Goal: Transaction & Acquisition: Purchase product/service

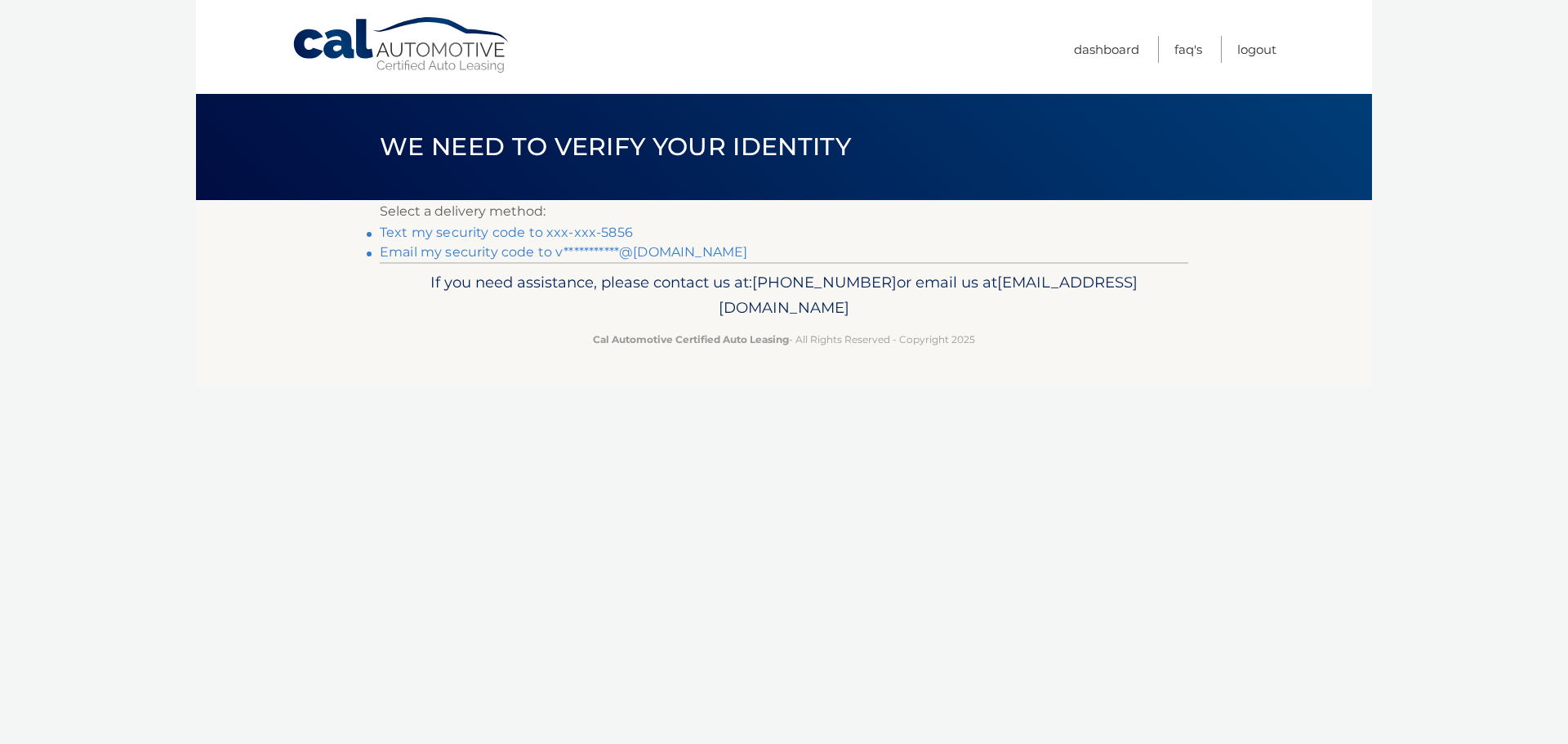
click at [496, 238] on link "Text my security code to xxx-xxx-5856" at bounding box center [505, 232] width 253 height 15
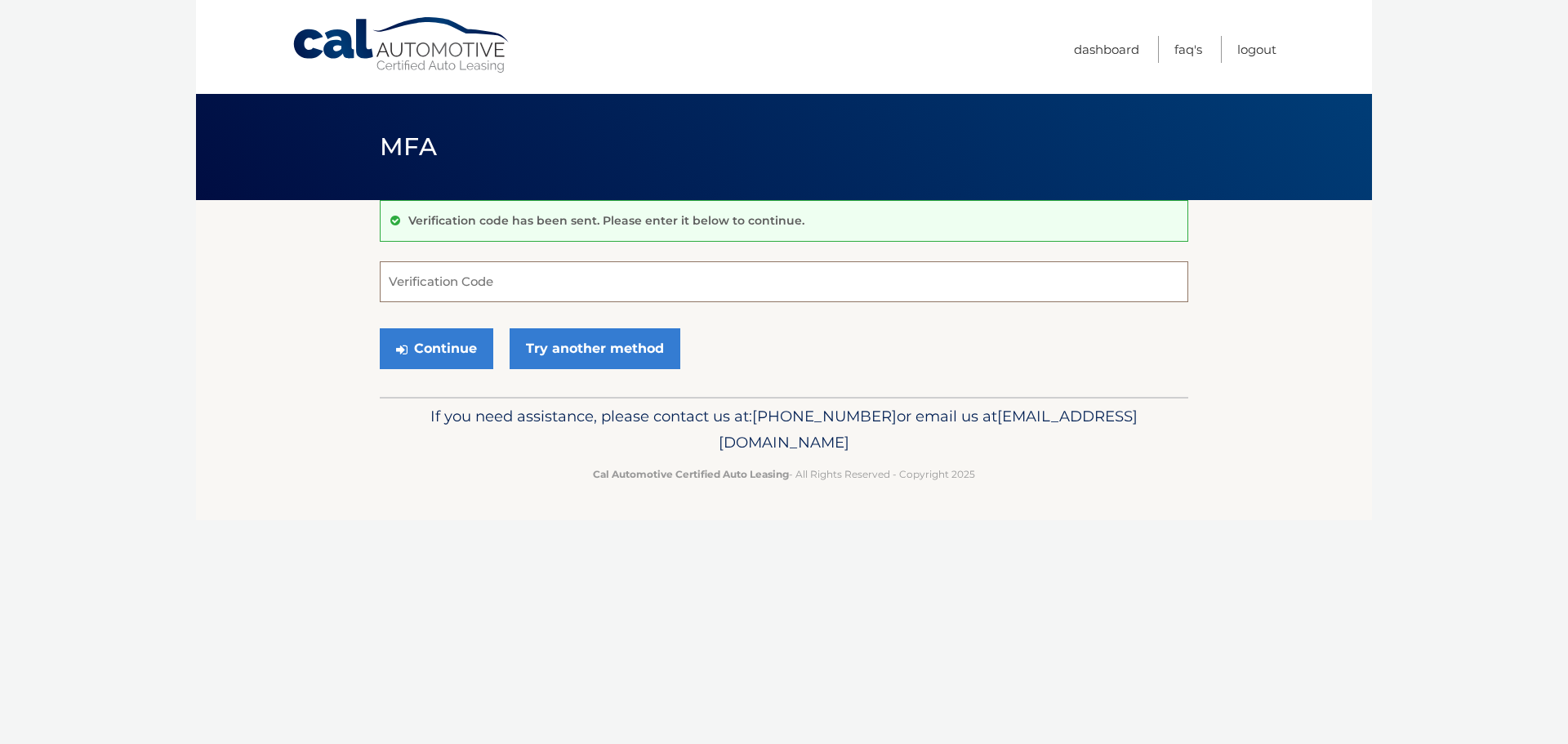
click at [503, 283] on input "Verification Code" at bounding box center [783, 282] width 809 height 41
type input "714460"
click at [463, 351] on button "Continue" at bounding box center [436, 349] width 113 height 41
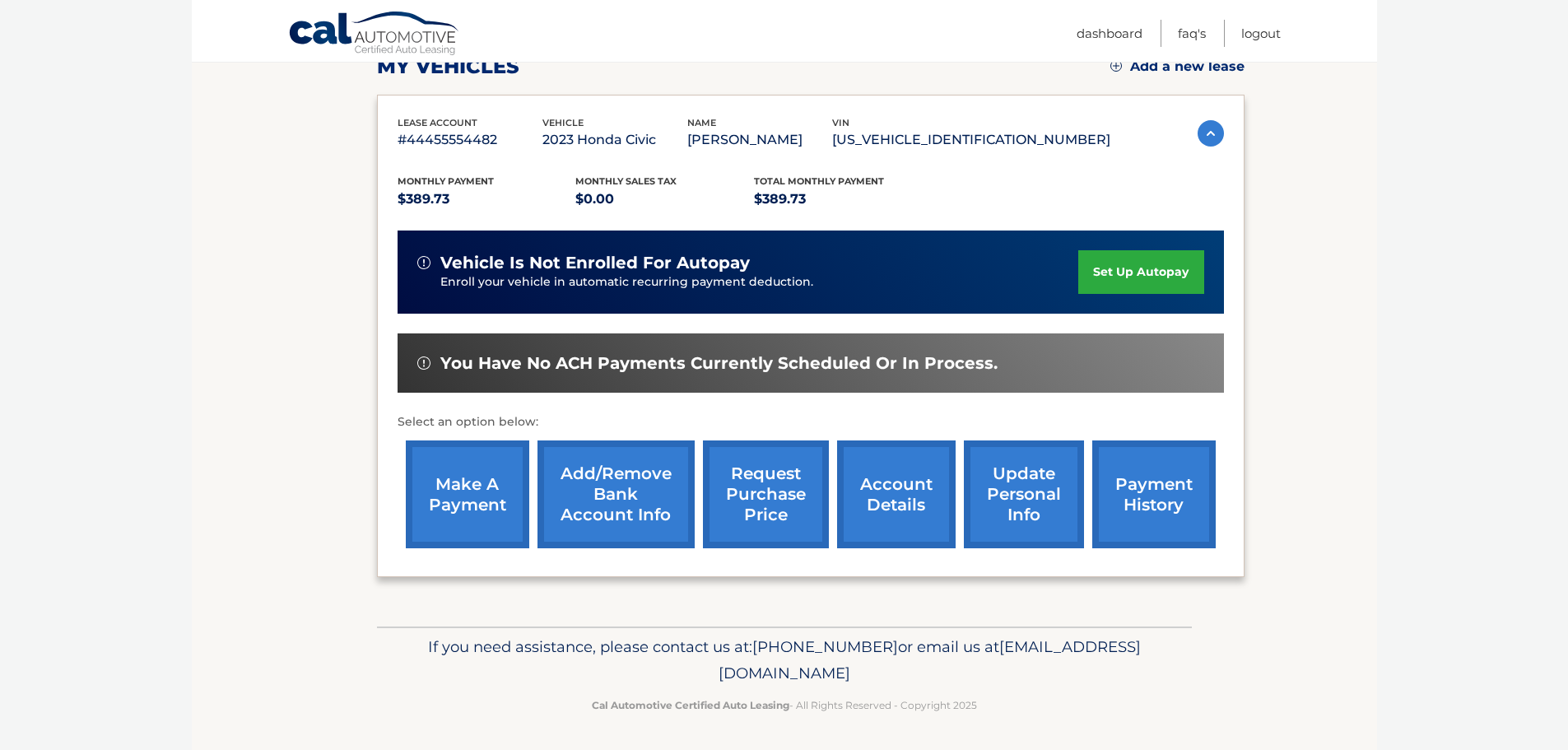
scroll to position [247, 0]
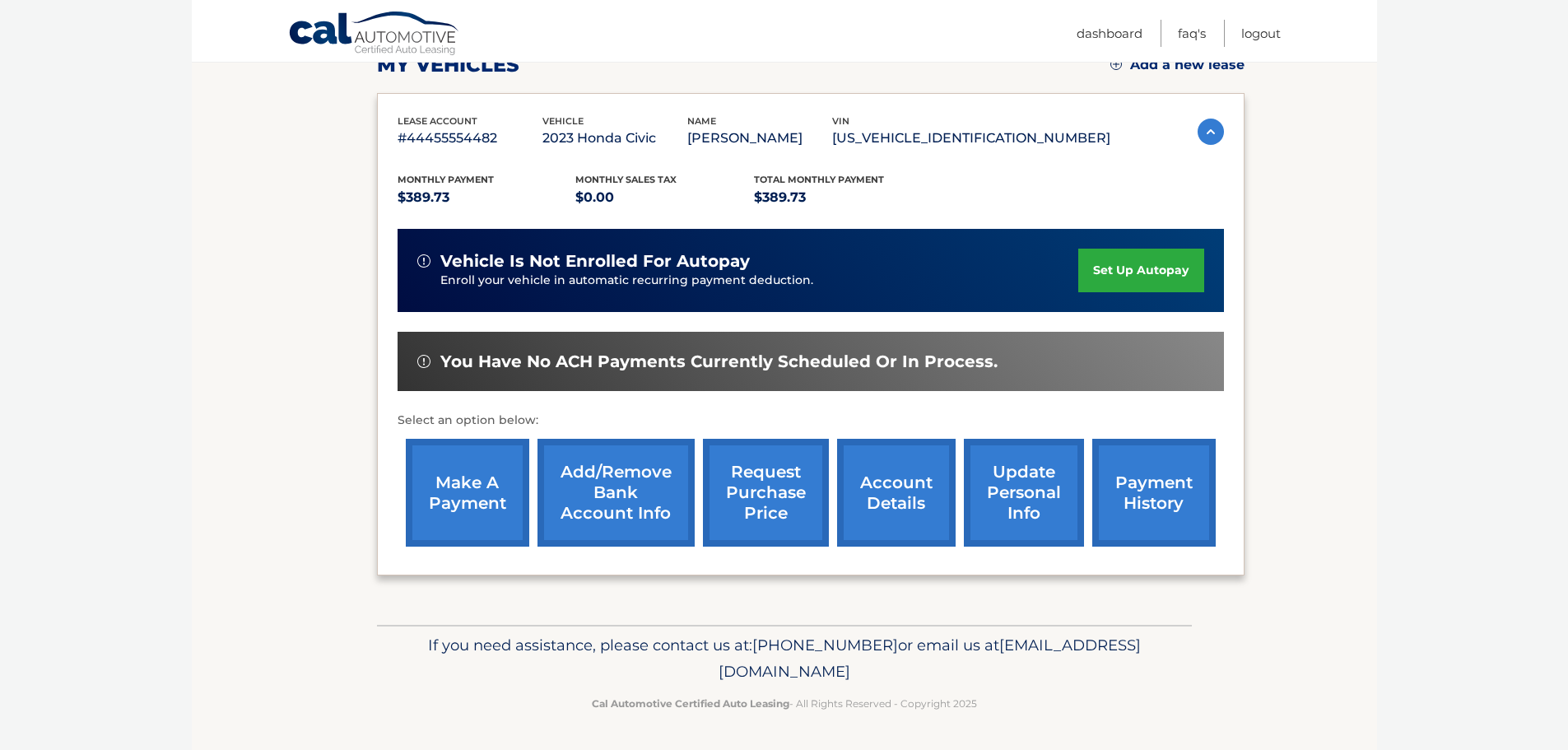
click at [473, 497] on link "make a payment" at bounding box center [467, 492] width 124 height 108
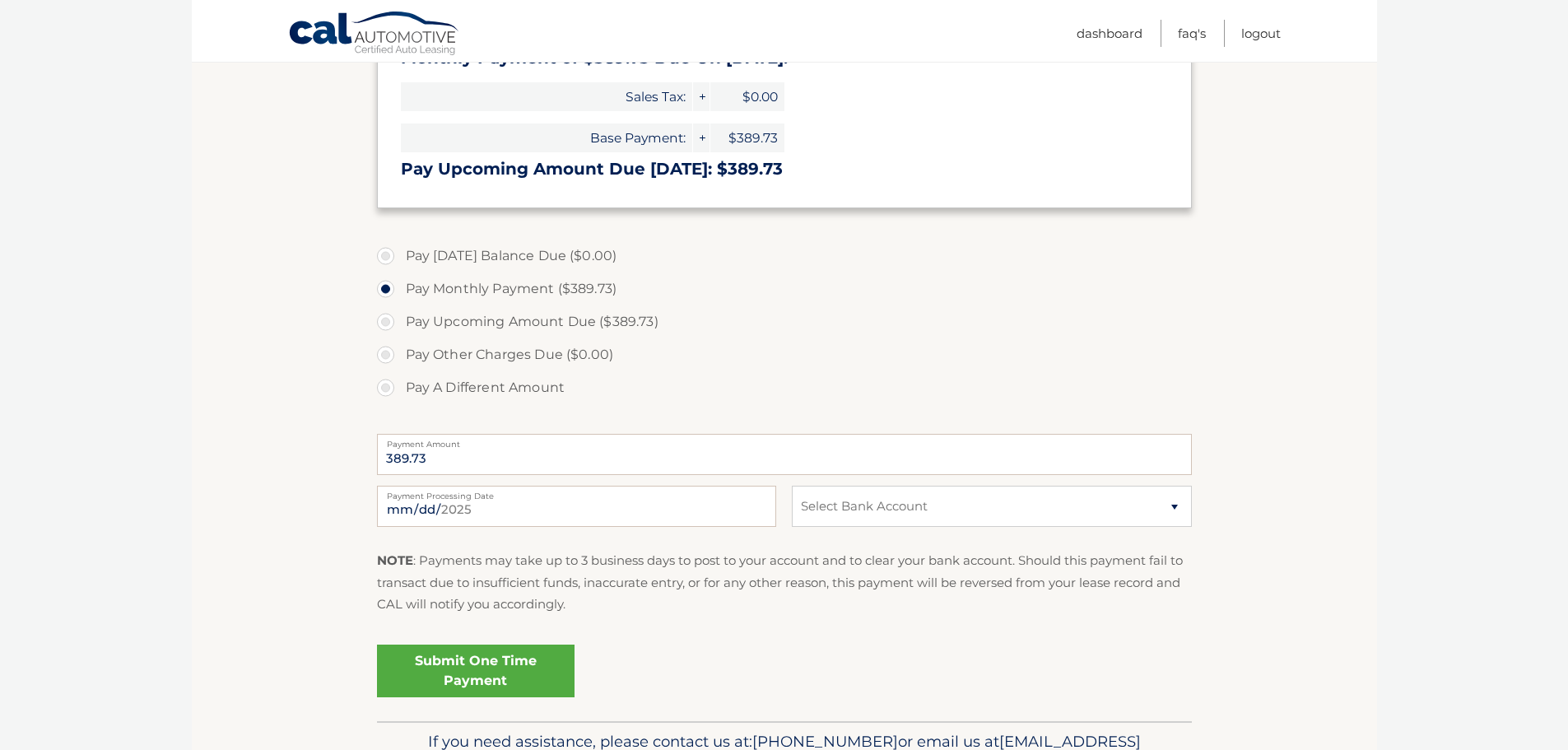
scroll to position [411, 0]
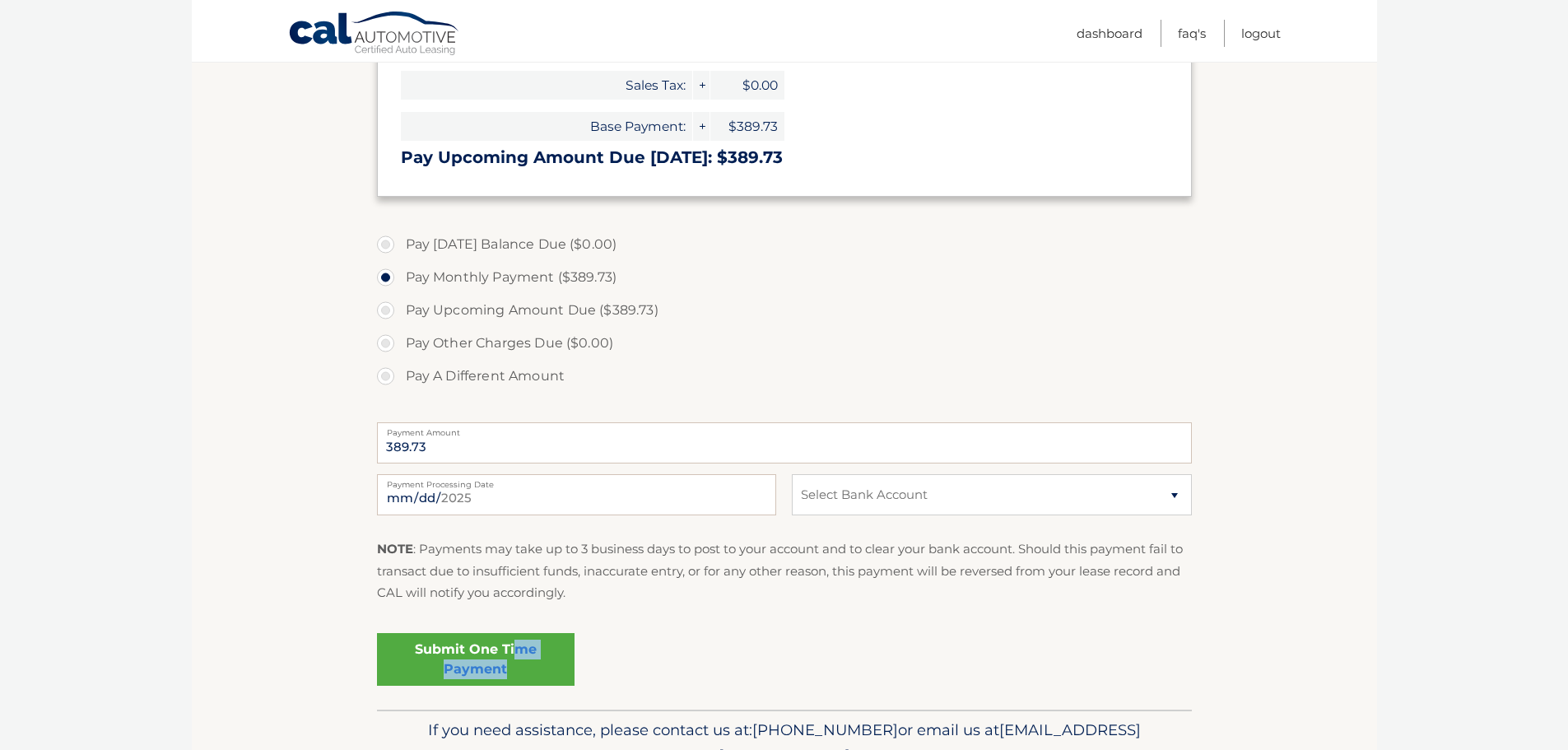
drag, startPoint x: 518, startPoint y: 658, endPoint x: 1011, endPoint y: 455, distance: 533.2
click at [1077, 655] on div "Submit One Time Payment" at bounding box center [784, 655] width 815 height 59
click at [1006, 458] on input "389.73" at bounding box center [784, 443] width 815 height 41
click at [988, 497] on select "Select Bank Account Checking JPMORGAN CHASE BANK, NA *****2743 Checking AMERICA…" at bounding box center [992, 495] width 399 height 41
select select "N2Y2M2I4YWUtMzQ3Mi00Nzg2LWJmNDItNmMwMGZlNDRkYTQw"
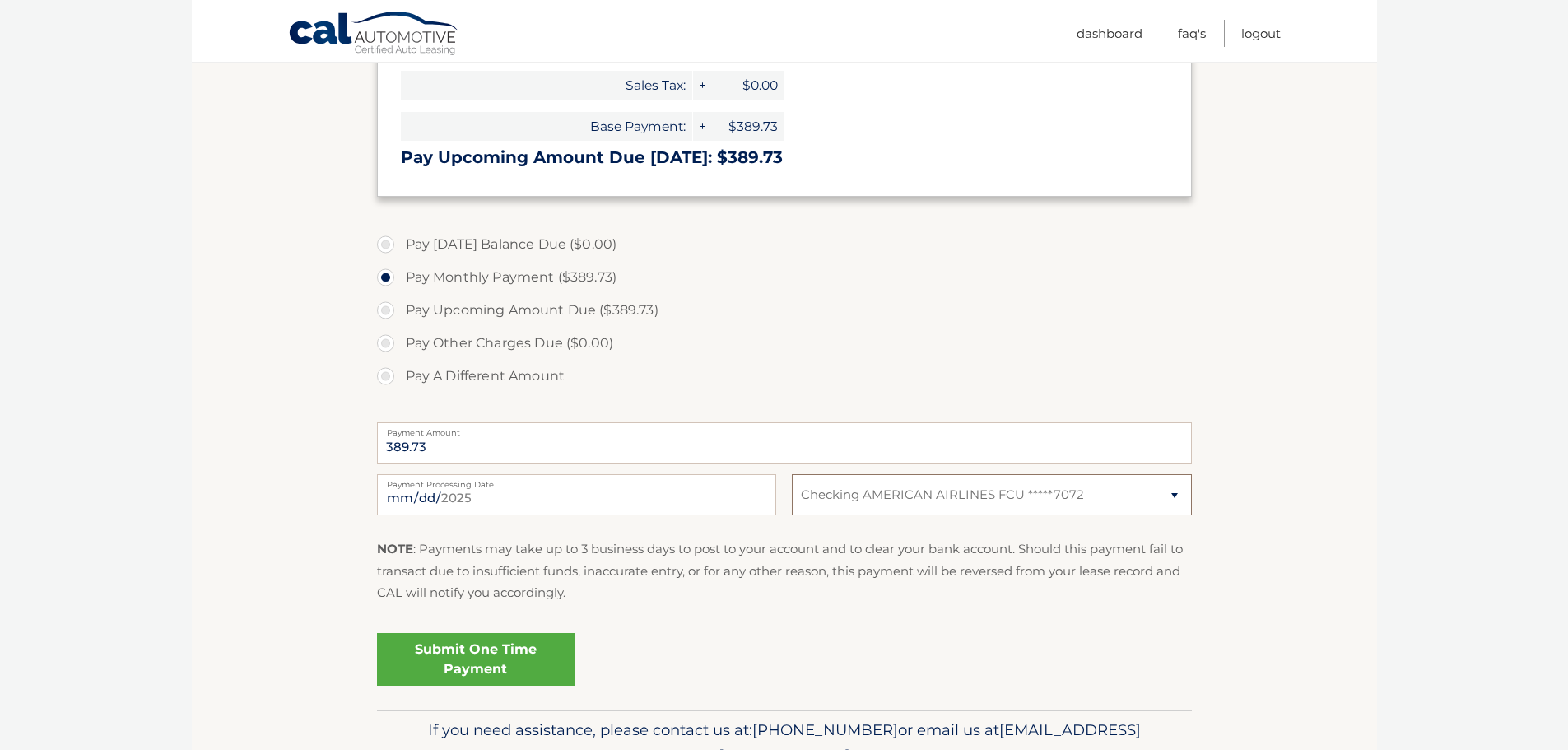
click at [792, 474] on select "Select Bank Account Checking JPMORGAN CHASE BANK, NA *****2743 Checking AMERICA…" at bounding box center [992, 495] width 399 height 41
click at [538, 650] on link "Submit One Time Payment" at bounding box center [475, 660] width 197 height 53
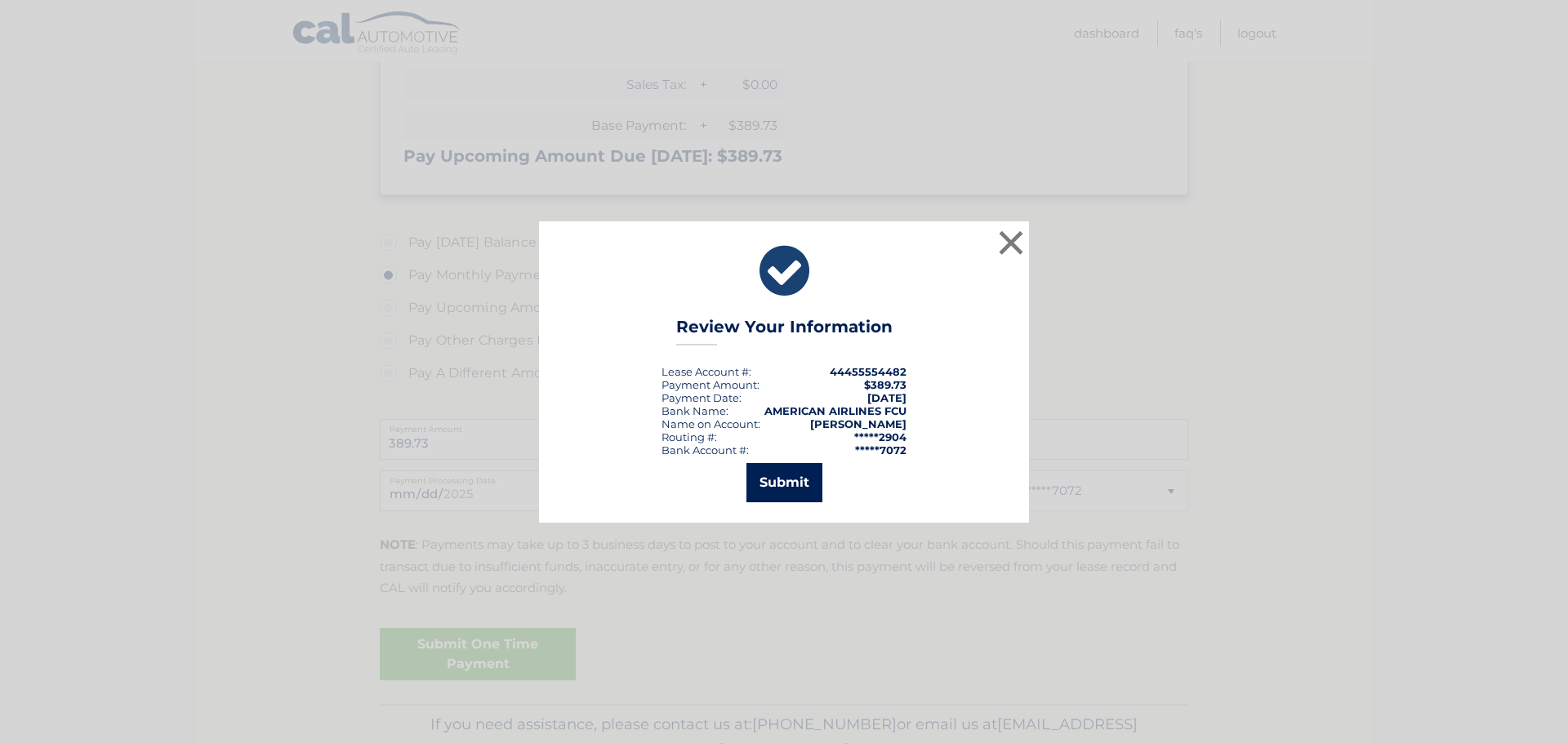
click at [810, 485] on button "Submit" at bounding box center [784, 482] width 76 height 39
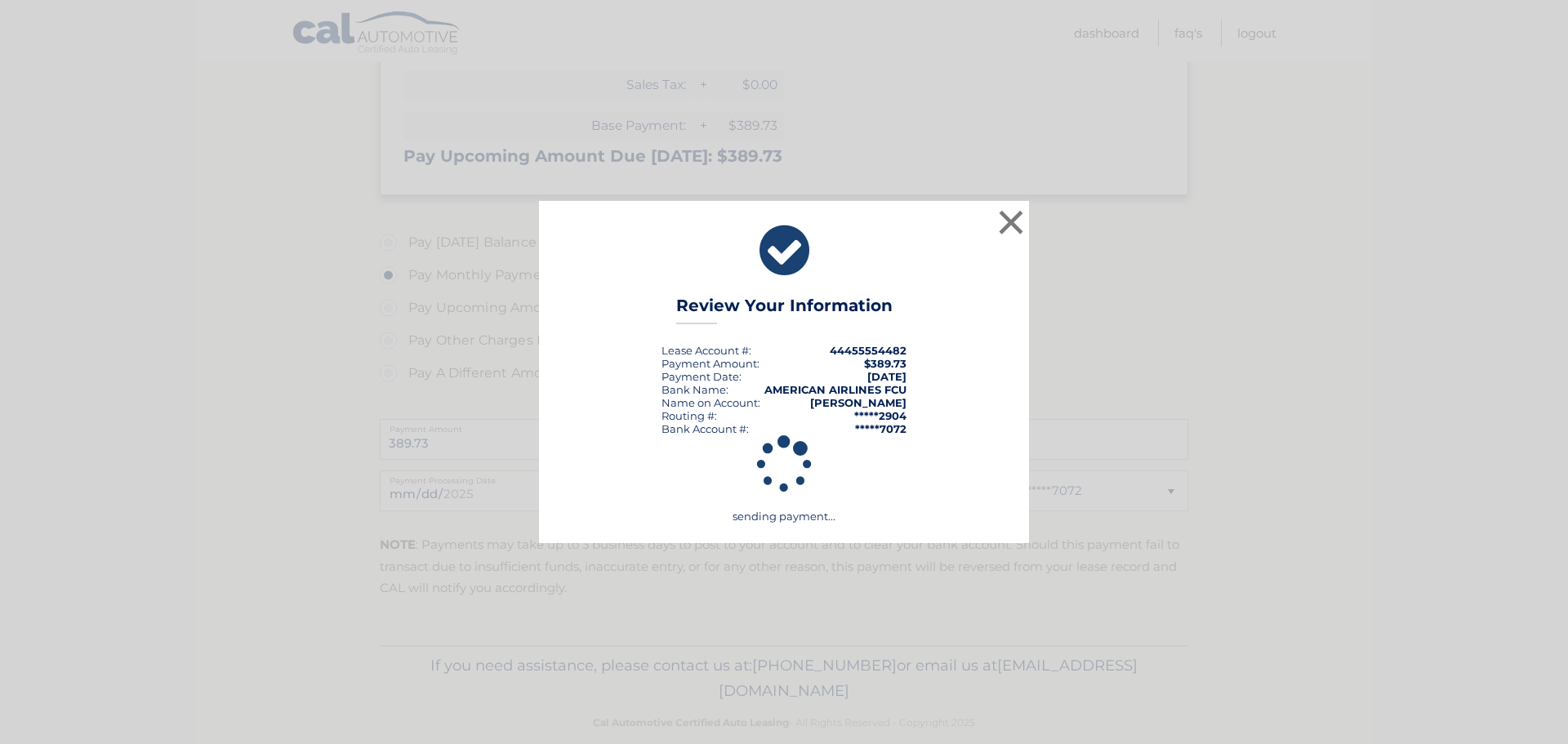
click at [1382, 548] on div "× Review Your Information Lease Account #: 44455554482 Payment Amount: $389.73 …" at bounding box center [784, 372] width 1568 height 744
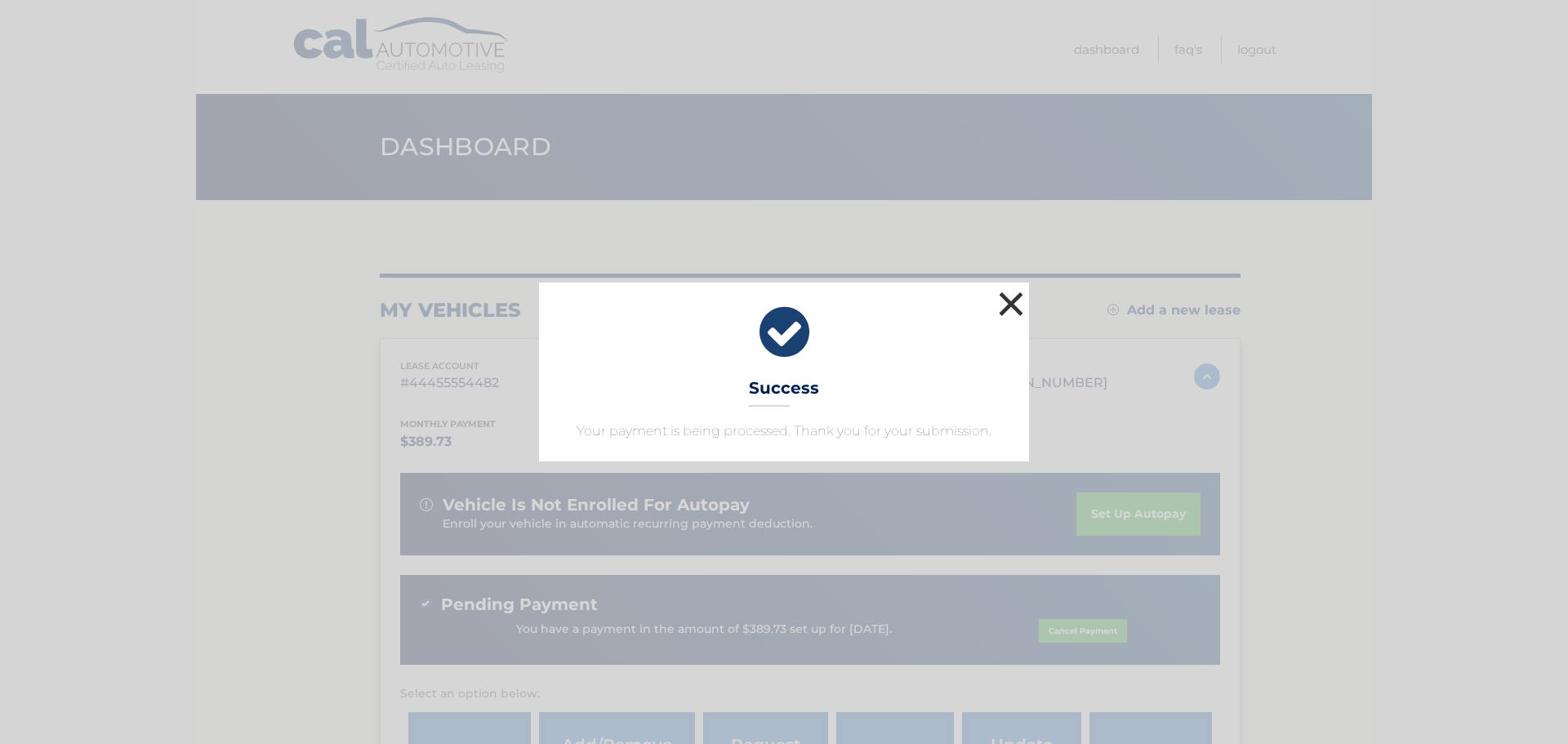
drag, startPoint x: 1009, startPoint y: 304, endPoint x: 1064, endPoint y: 313, distance: 55.7
click at [1009, 304] on button "×" at bounding box center [1011, 303] width 33 height 33
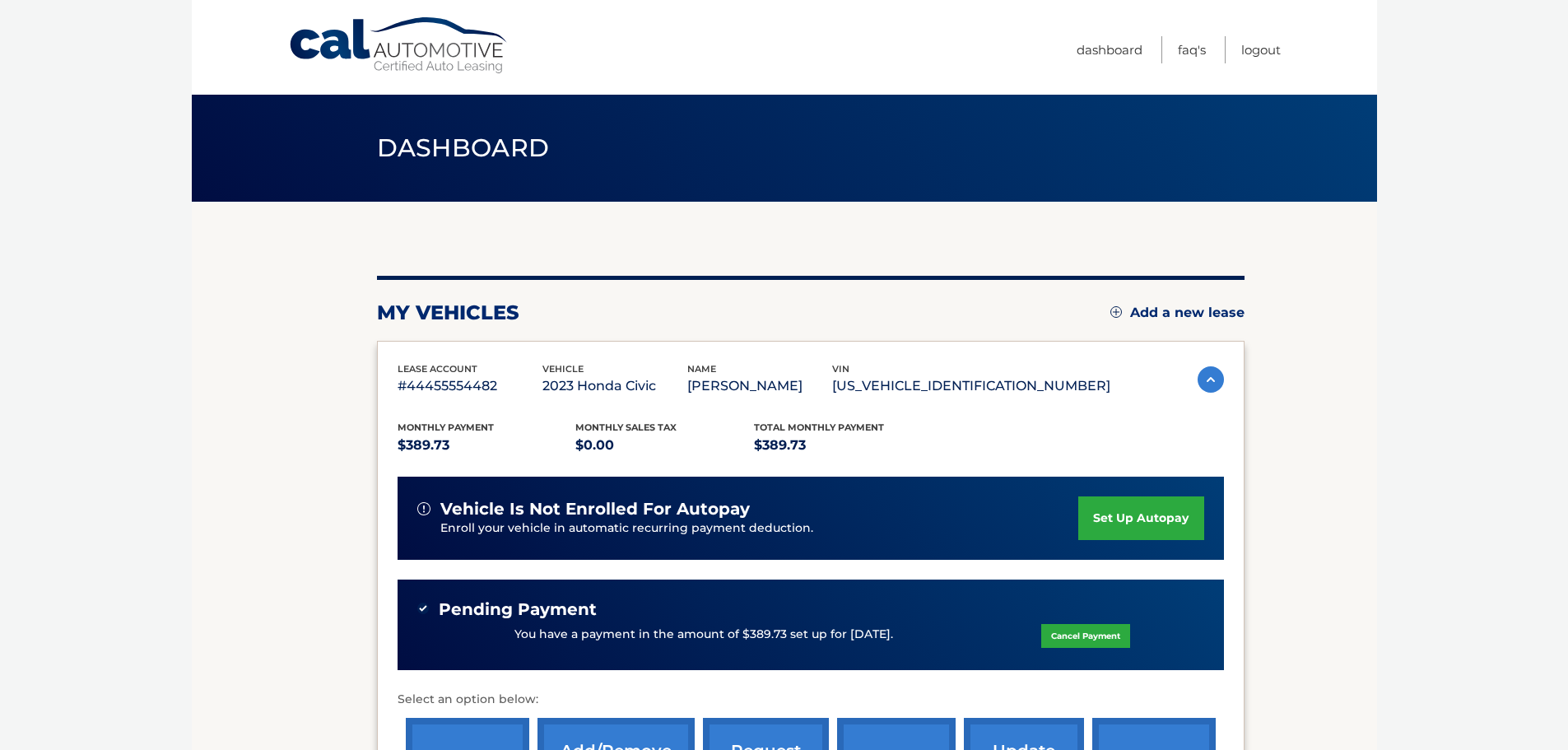
click at [1396, 427] on body "Cal Automotive Menu Dashboard FAQ's Logout" at bounding box center [784, 375] width 1568 height 750
